Goal: Navigation & Orientation: Understand site structure

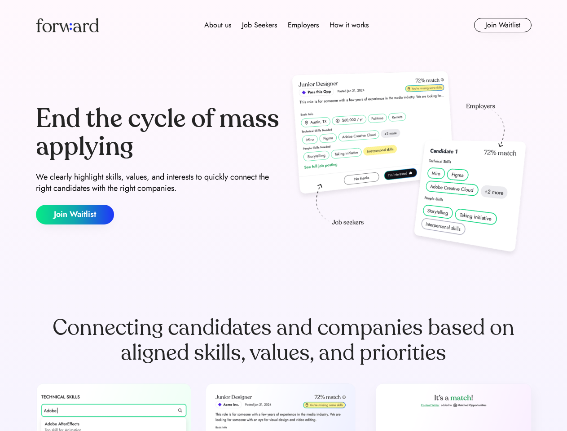
click at [283, 215] on div "End the cycle of mass applying We clearly highlight skills, values, and interes…" at bounding box center [283, 164] width 495 height 193
click at [284, 25] on div "About us Job Seekers Employers How it works" at bounding box center [286, 25] width 354 height 11
click at [67, 25] on img at bounding box center [67, 25] width 63 height 14
click at [286, 25] on div "About us Job Seekers Employers How it works" at bounding box center [286, 25] width 354 height 11
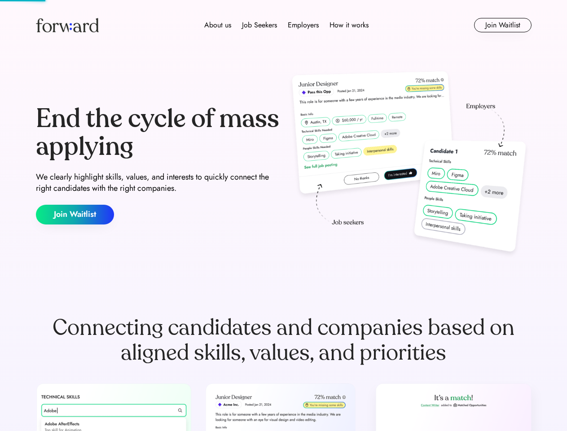
click at [218, 25] on div "About us" at bounding box center [217, 25] width 27 height 11
click at [259, 25] on div "Job Seekers" at bounding box center [259, 25] width 35 height 11
click at [303, 25] on div "Employers" at bounding box center [303, 25] width 31 height 11
click at [348, 25] on div "How it works" at bounding box center [348, 25] width 39 height 11
click at [502, 25] on button "Join Waitlist" at bounding box center [502, 25] width 57 height 14
